Goal: Task Accomplishment & Management: Complete application form

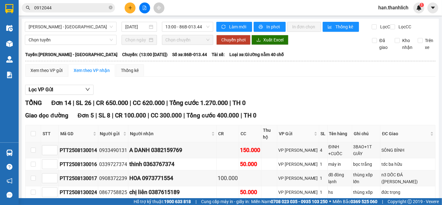
scroll to position [207, 0]
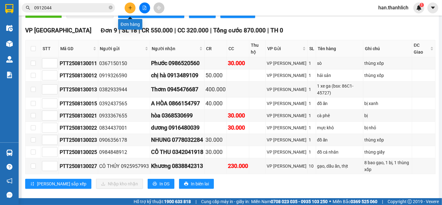
click at [127, 7] on button at bounding box center [130, 7] width 11 height 11
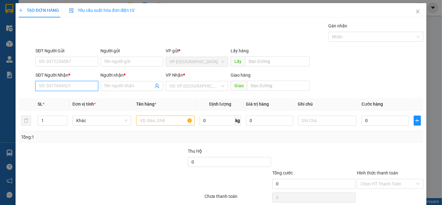
click at [51, 83] on input "SĐT Người Nhận *" at bounding box center [66, 86] width 63 height 10
click at [125, 86] on input "Người nhận *" at bounding box center [129, 85] width 49 height 7
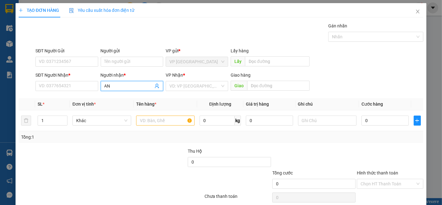
type input "ANZ"
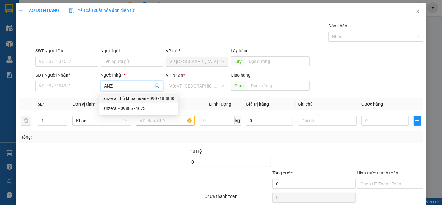
click at [129, 97] on div "anzerai thủ khoa huân - 0907183830" at bounding box center [138, 98] width 71 height 7
type input "0907183830"
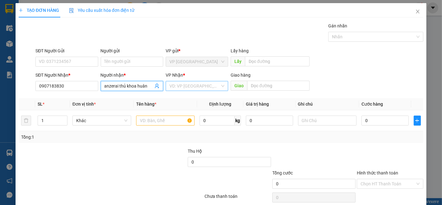
type input "anzerai thủ khoa huân"
click at [203, 88] on input "search" at bounding box center [195, 85] width 51 height 9
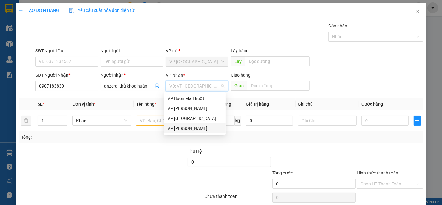
drag, startPoint x: 194, startPoint y: 127, endPoint x: 184, endPoint y: 127, distance: 10.0
click at [194, 127] on div "VP [PERSON_NAME]" at bounding box center [195, 128] width 54 height 7
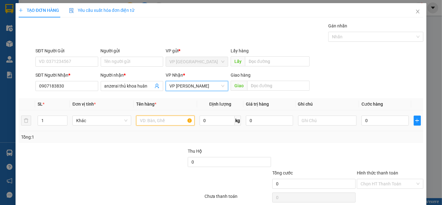
click at [158, 118] on input "text" at bounding box center [165, 120] width 59 height 10
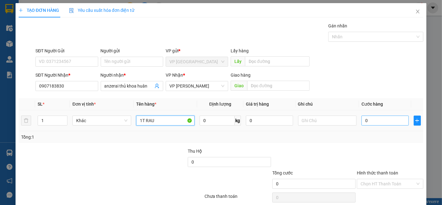
type input "1T RAU"
click at [378, 120] on input "0" at bounding box center [385, 120] width 47 height 10
type input "1"
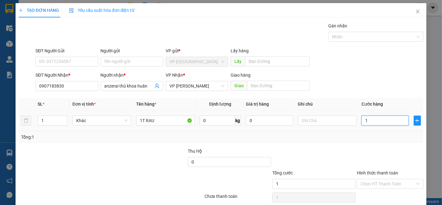
type input "10"
type input "100"
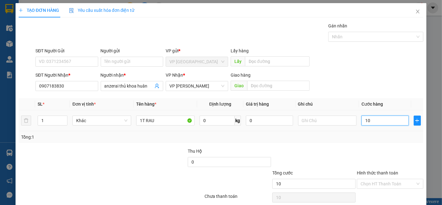
type input "100"
type input "1.000"
type input "10.000"
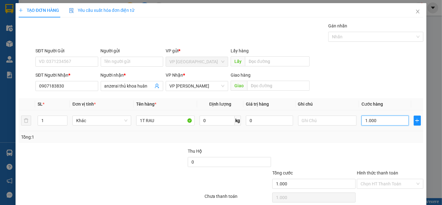
type input "10.000"
type input "100.000"
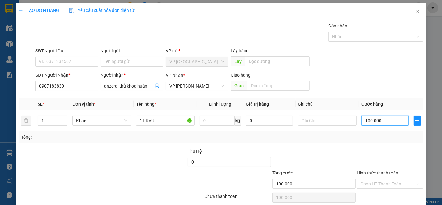
type input "100.000"
click at [332, 147] on div "Transit Pickup Surcharge Ids Transit Deliver Surcharge Ids Transit Deliver Surc…" at bounding box center [221, 120] width 405 height 196
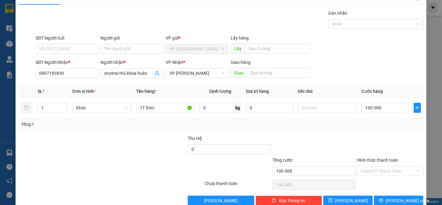
scroll to position [25, 0]
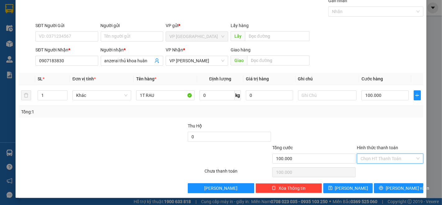
click at [394, 162] on input "Hình thức thanh toán" at bounding box center [388, 158] width 55 height 9
click at [391, 173] on div "Tại văn phòng" at bounding box center [386, 170] width 58 height 7
type input "0"
click at [389, 191] on span "[PERSON_NAME] và In" at bounding box center [408, 187] width 44 height 7
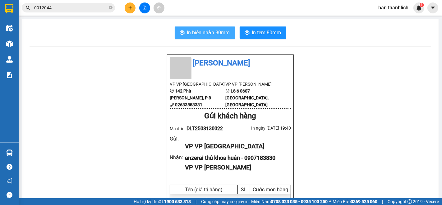
click at [214, 27] on button "In biên nhận 80mm" at bounding box center [205, 32] width 60 height 12
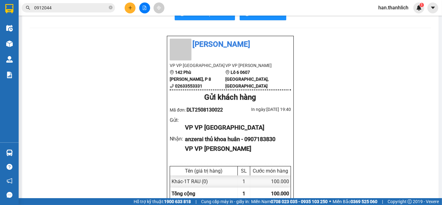
scroll to position [35, 0]
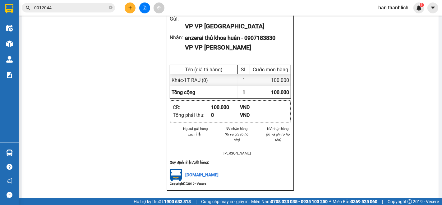
scroll to position [138, 0]
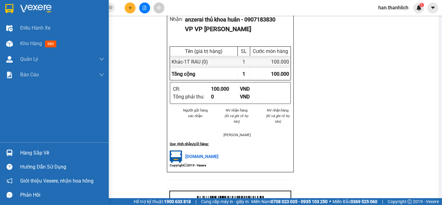
click at [12, 152] on img at bounding box center [9, 152] width 7 height 7
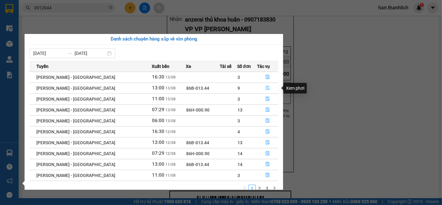
click at [266, 89] on button "button" at bounding box center [268, 88] width 21 height 10
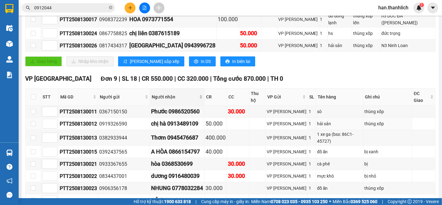
scroll to position [172, 0]
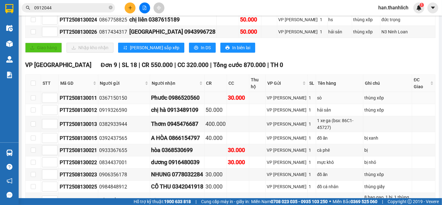
click at [203, 93] on div "Phước 0986520560" at bounding box center [177, 97] width 52 height 9
click at [197, 93] on div "Phước 0986520560" at bounding box center [177, 97] width 52 height 9
click at [194, 93] on div "Phước 0986520560" at bounding box center [177, 97] width 52 height 9
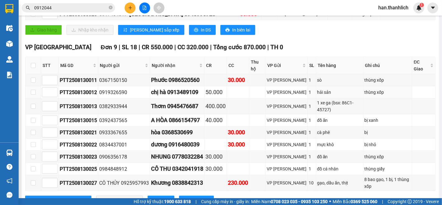
scroll to position [207, 0]
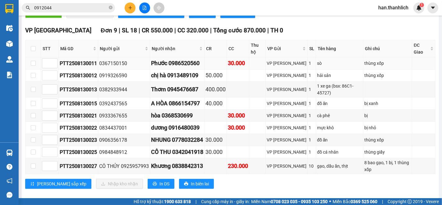
click at [205, 57] on td "Phước 0986520560" at bounding box center [177, 63] width 54 height 12
click at [207, 57] on td at bounding box center [216, 63] width 22 height 12
click at [228, 179] on div "[PERSON_NAME] sắp xếp Nhập kho nhận In DS In biên lai" at bounding box center [230, 184] width 411 height 10
click at [255, 181] on div "VP [GEOGRAPHIC_DATA] 9 | SL 18 | CR 550.000 | CC 320.000 | Tổng cước 870.000 | …" at bounding box center [230, 109] width 411 height 167
